Goal: Task Accomplishment & Management: Manage account settings

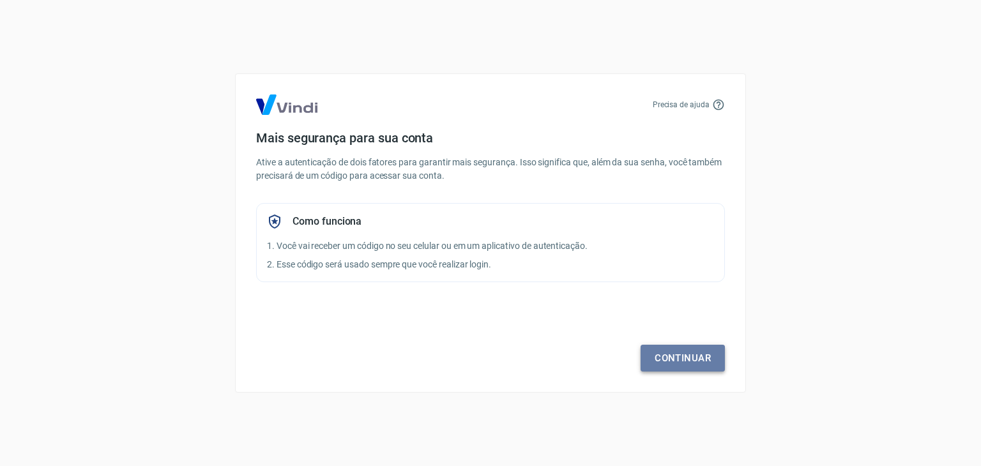
click at [673, 358] on link "Continuar" at bounding box center [683, 358] width 84 height 27
